Goal: Use online tool/utility: Utilize a website feature to perform a specific function

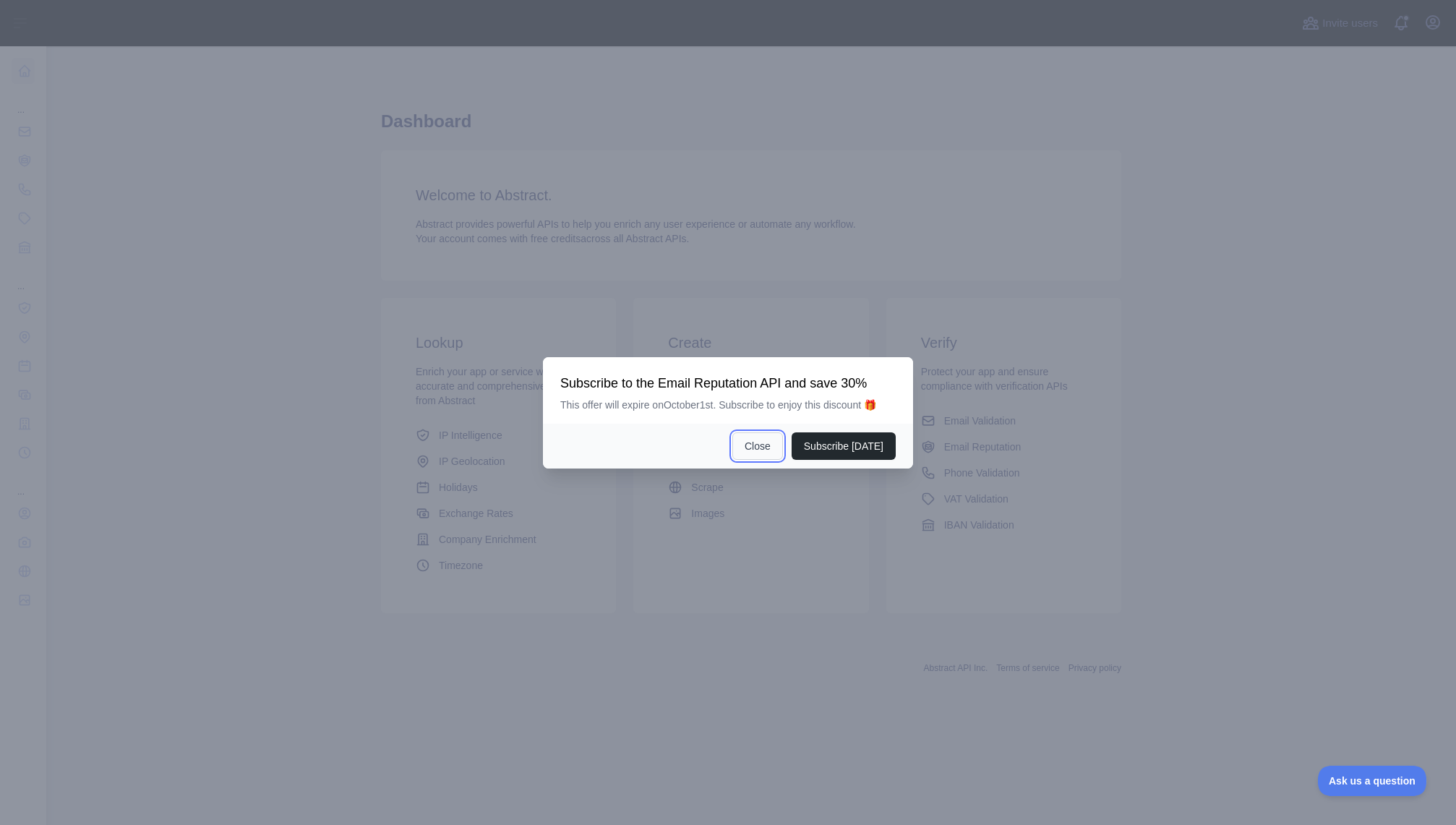
click at [775, 439] on button "Close" at bounding box center [757, 446] width 50 height 28
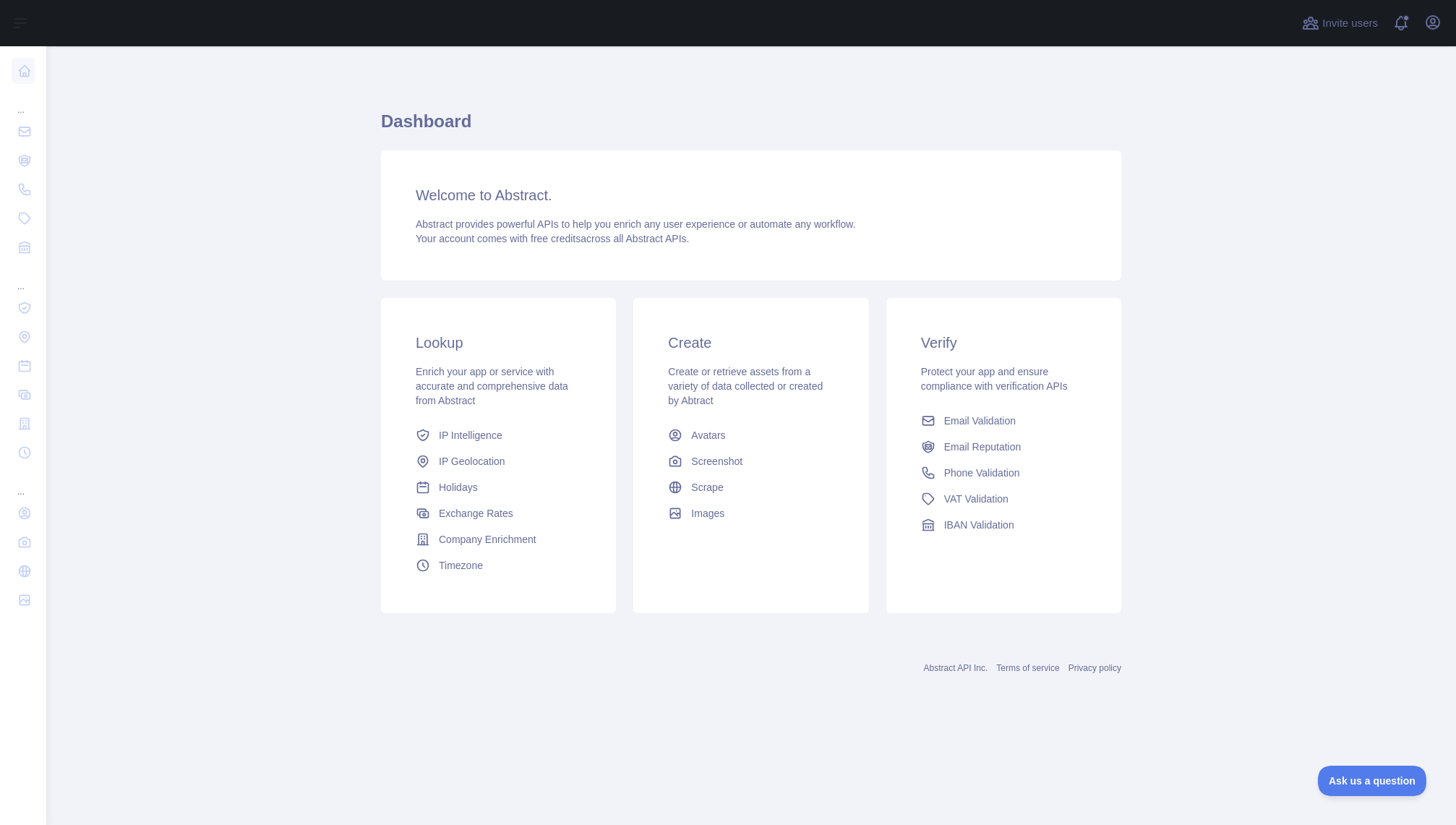
click at [421, 121] on h1 "Dashboard" at bounding box center [751, 127] width 740 height 35
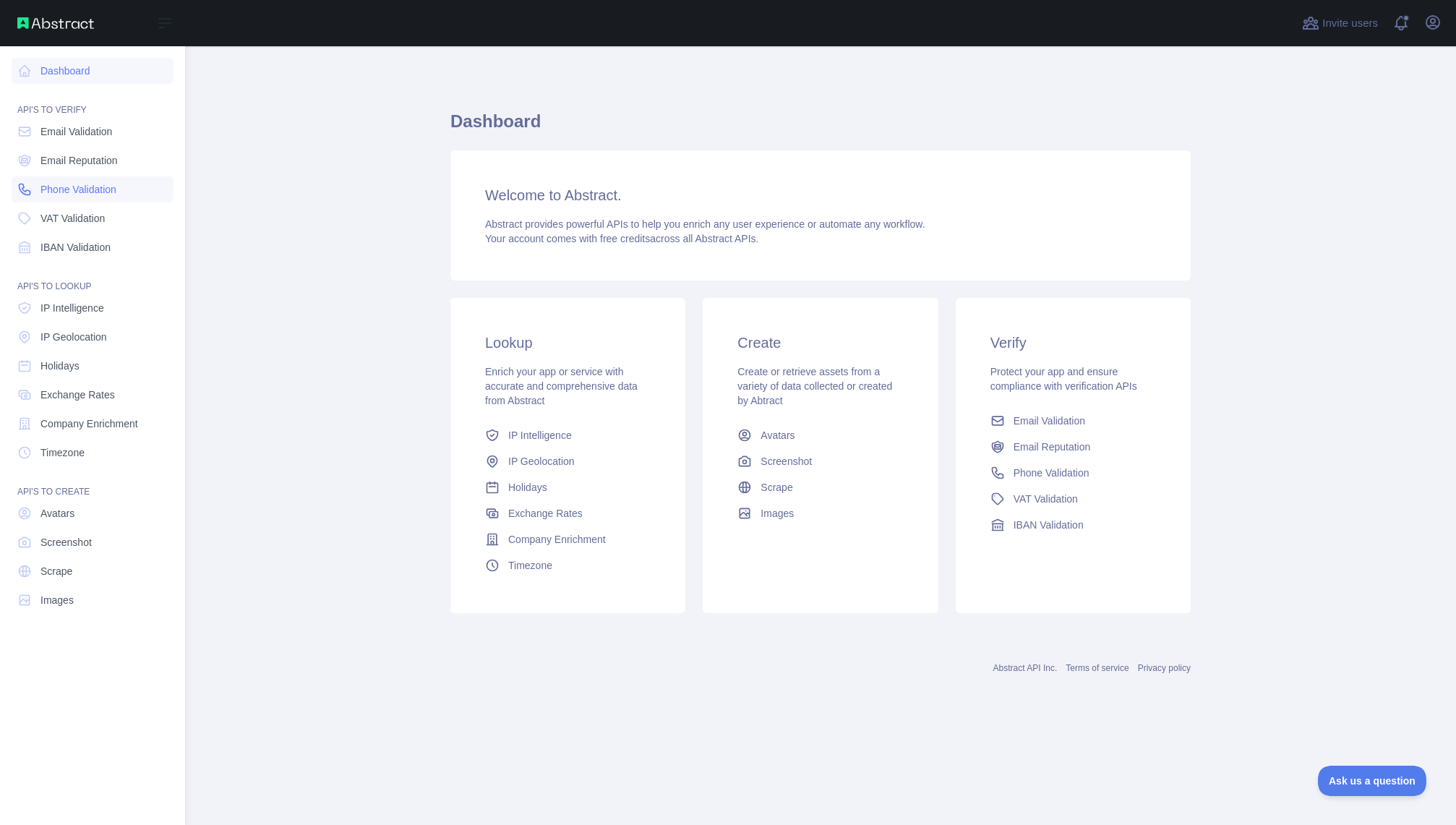
click at [75, 193] on span "Phone Validation" at bounding box center [79, 189] width 76 height 14
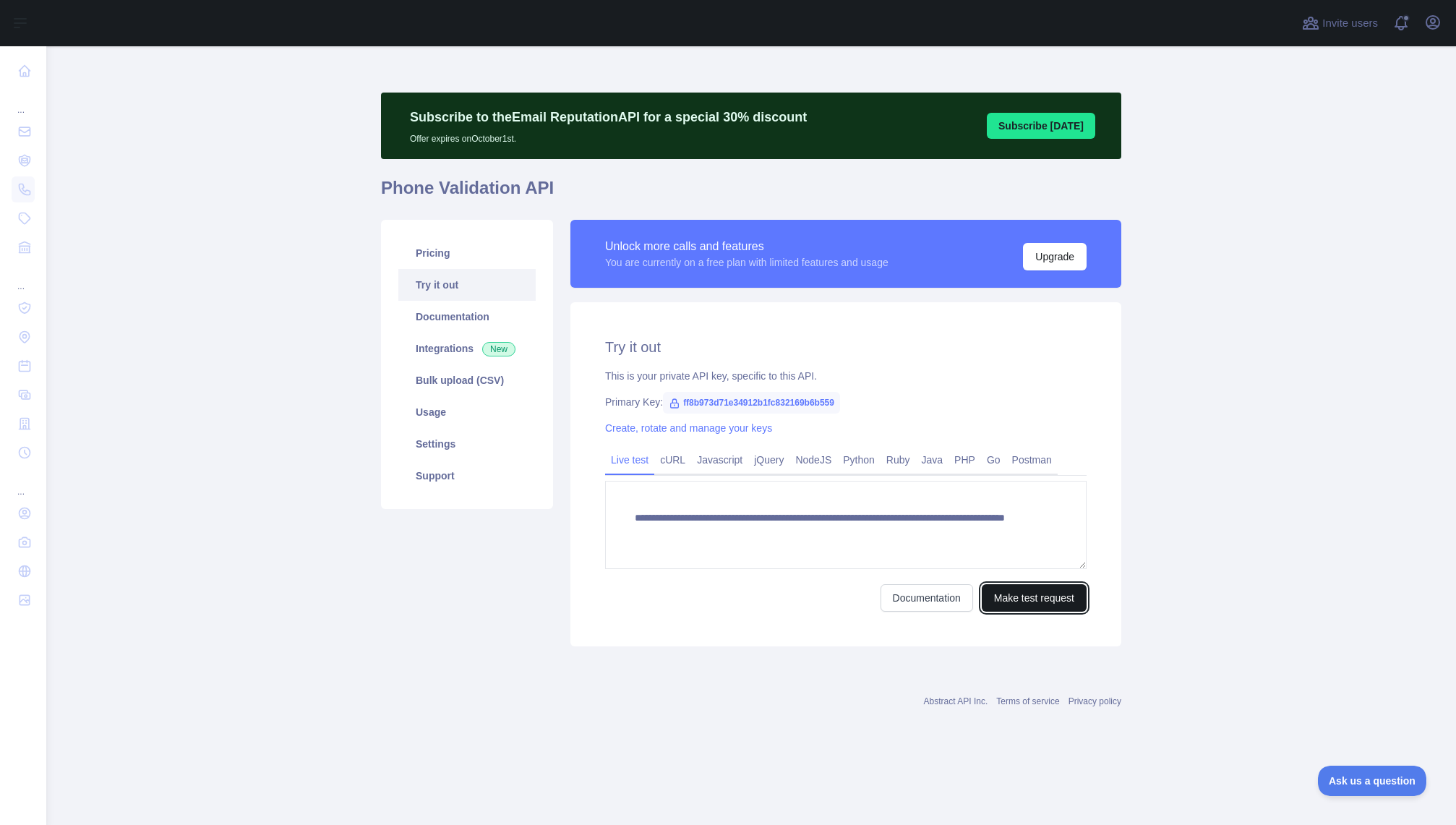
click at [996, 595] on button "Make test request" at bounding box center [1034, 597] width 105 height 28
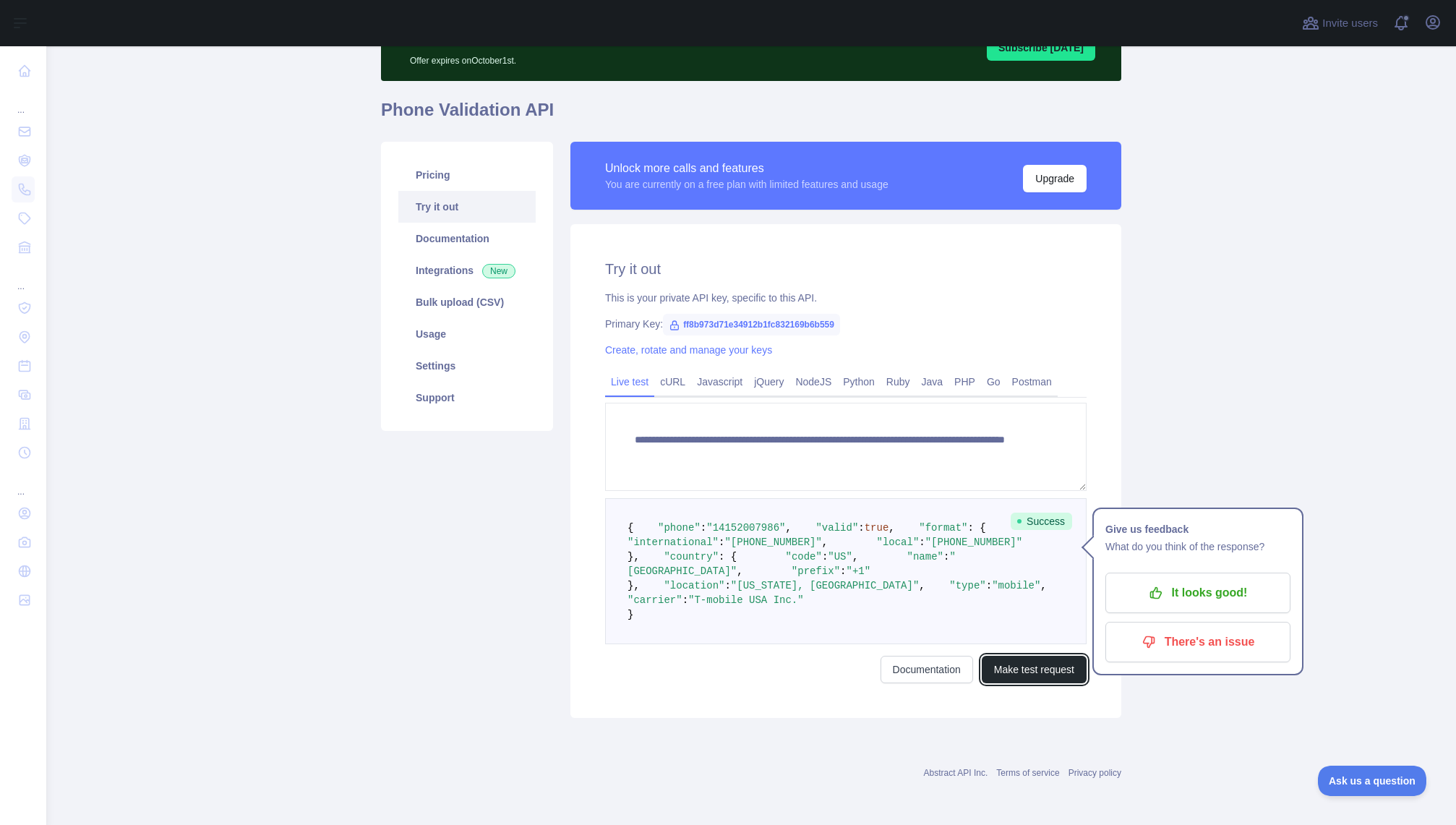
scroll to position [209, 0]
click at [729, 600] on span ""T-mobile USA Inc."" at bounding box center [746, 600] width 116 height 11
click at [691, 616] on pre "{ "phone" : "[PHONE_NUMBER]" , "valid" : true , "format" : { "international" : …" at bounding box center [846, 571] width 482 height 146
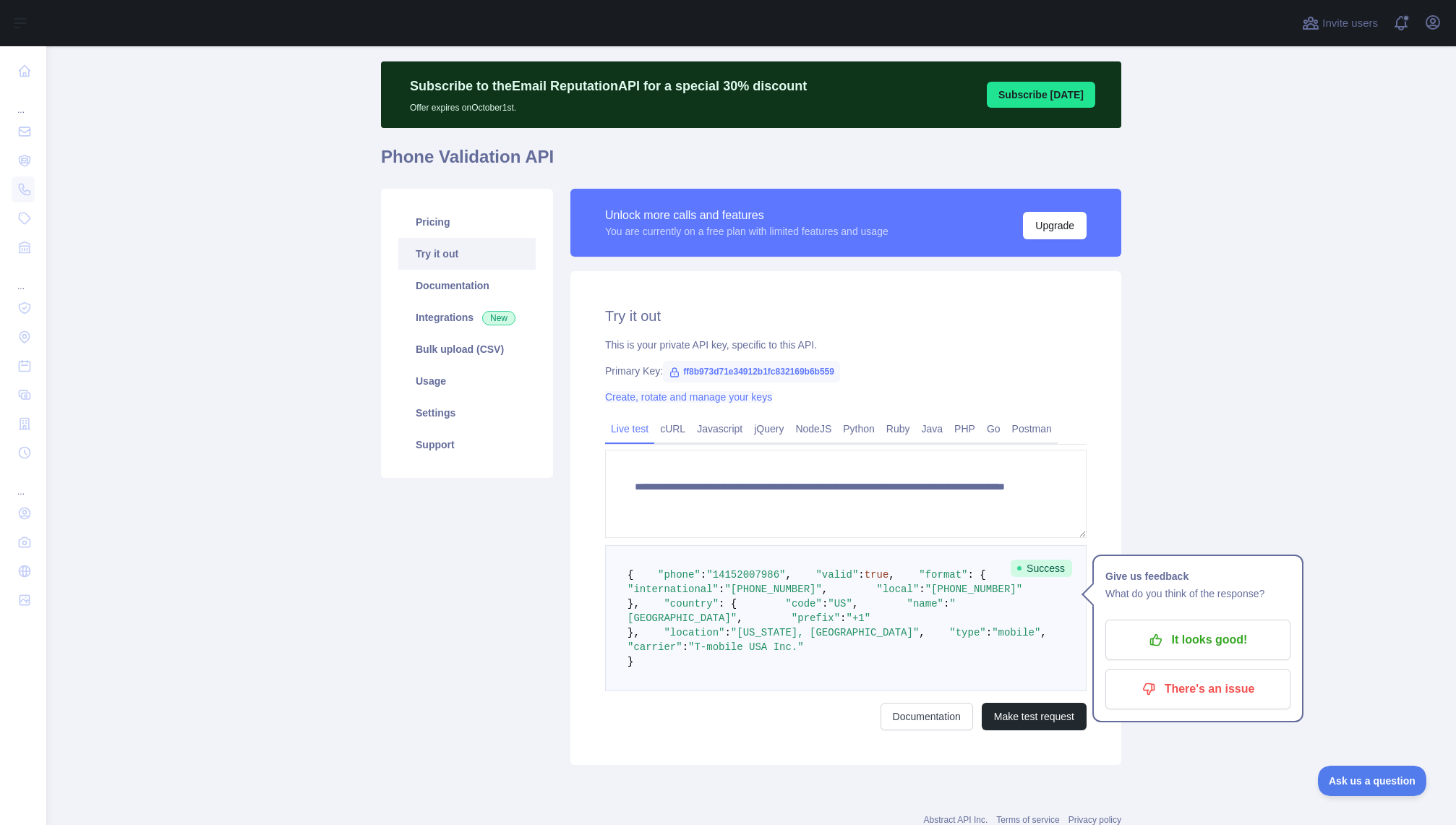
scroll to position [0, 0]
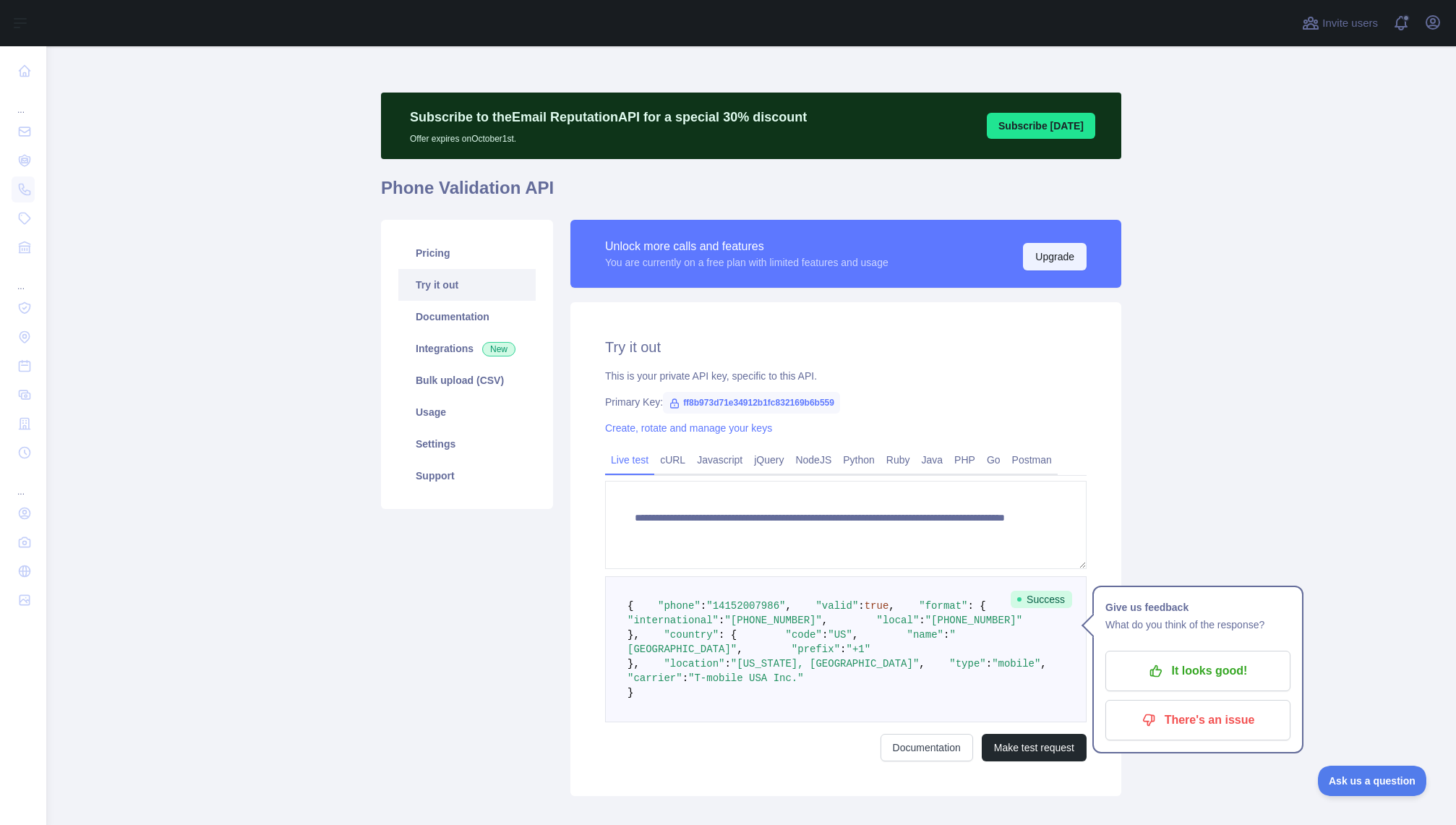
click at [1061, 257] on button "Upgrade" at bounding box center [1054, 256] width 64 height 28
